Goal: Obtain resource: Download file/media

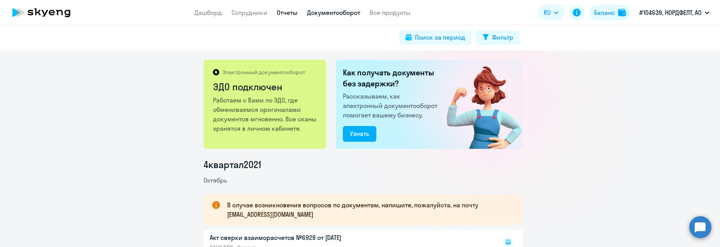
click at [291, 10] on link "Отчеты" at bounding box center [287, 13] width 21 height 8
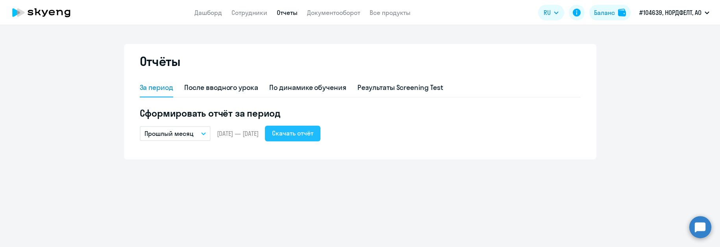
click at [313, 135] on div "Скачать отчёт" at bounding box center [292, 133] width 41 height 9
click at [464, 30] on div "Отчёты За период После вводного урока По динамике обучения Результаты Screening…" at bounding box center [360, 136] width 720 height 222
click at [404, 15] on link "Все продукты" at bounding box center [389, 13] width 41 height 8
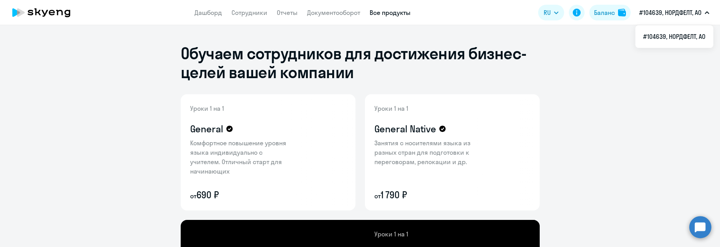
click at [669, 12] on p "#104639, НОРДФЕЛТ, АО" at bounding box center [670, 12] width 62 height 9
click at [204, 17] on app-menu-item-link "Дашборд" at bounding box center [208, 13] width 28 height 10
click at [212, 9] on link "Дашборд" at bounding box center [208, 13] width 28 height 8
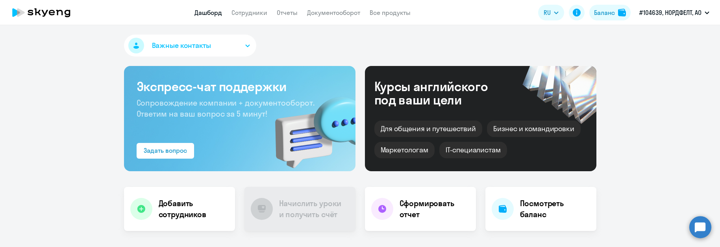
click at [206, 50] on span "Важные контакты" at bounding box center [181, 46] width 59 height 10
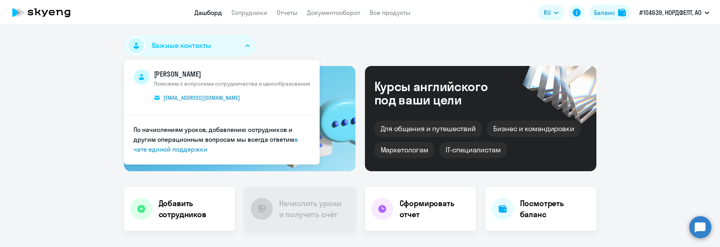
click at [206, 50] on span "Важные контакты" at bounding box center [181, 46] width 59 height 10
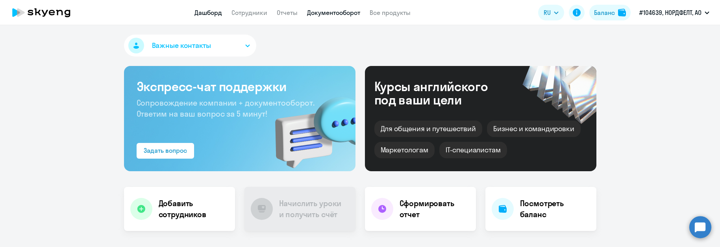
click at [337, 13] on link "Документооборот" at bounding box center [333, 13] width 53 height 8
